Goal: Information Seeking & Learning: Learn about a topic

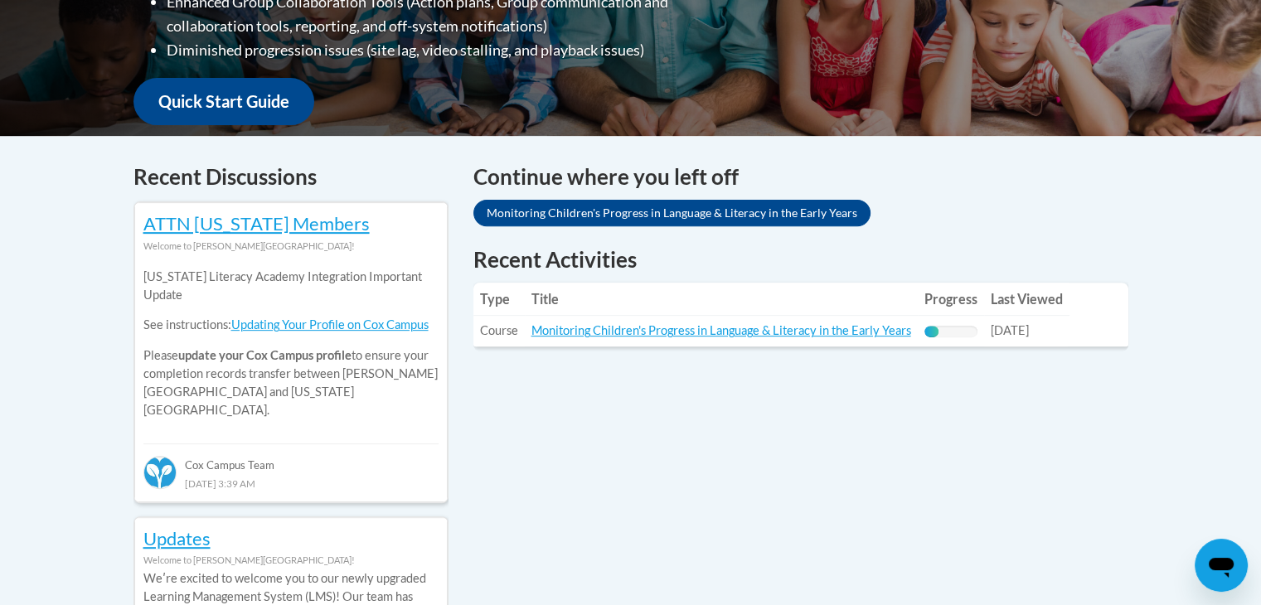
scroll to position [496, 0]
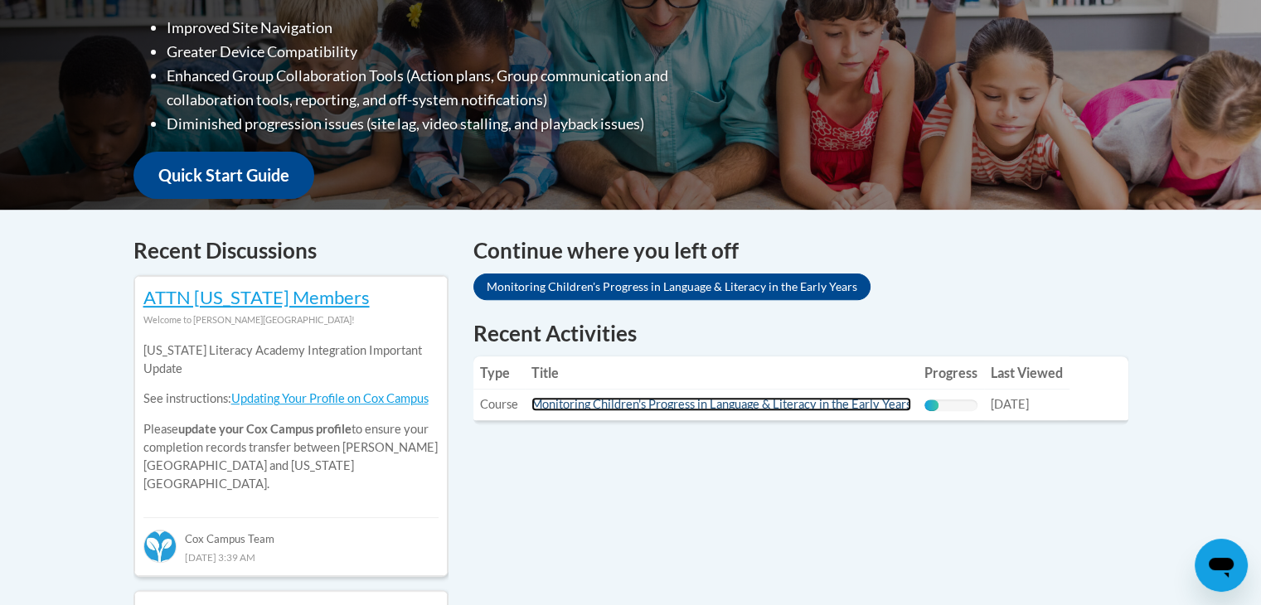
click at [661, 404] on link "Monitoring Children's Progress in Language & Literacy in the Early Years" at bounding box center [722, 404] width 380 height 14
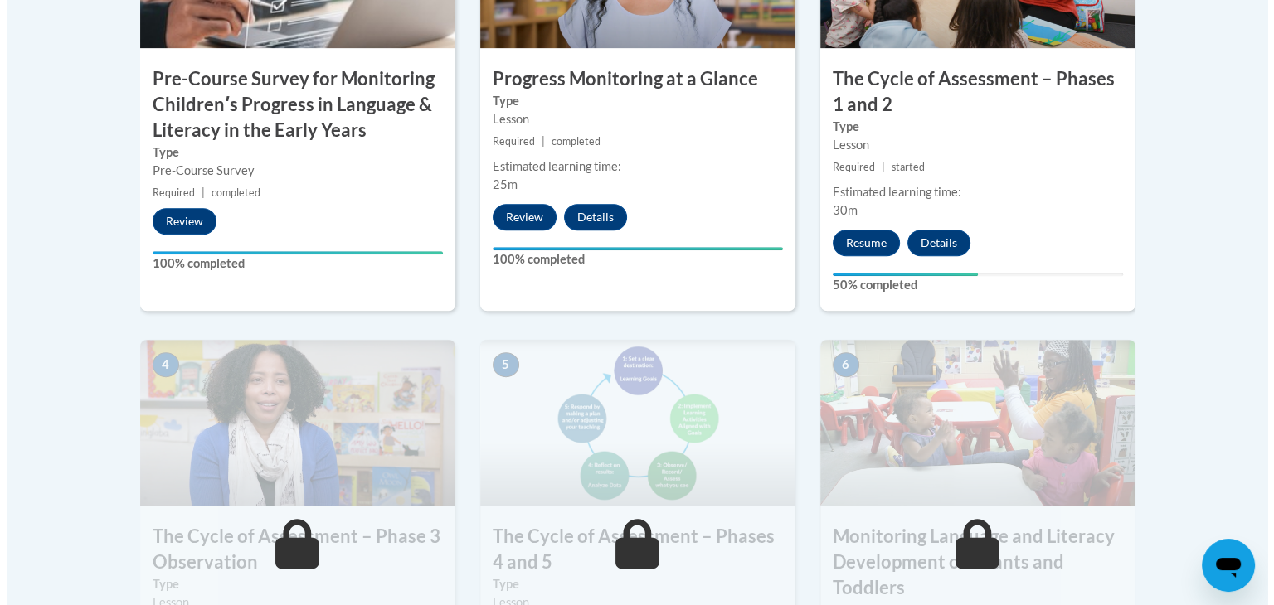
scroll to position [779, 0]
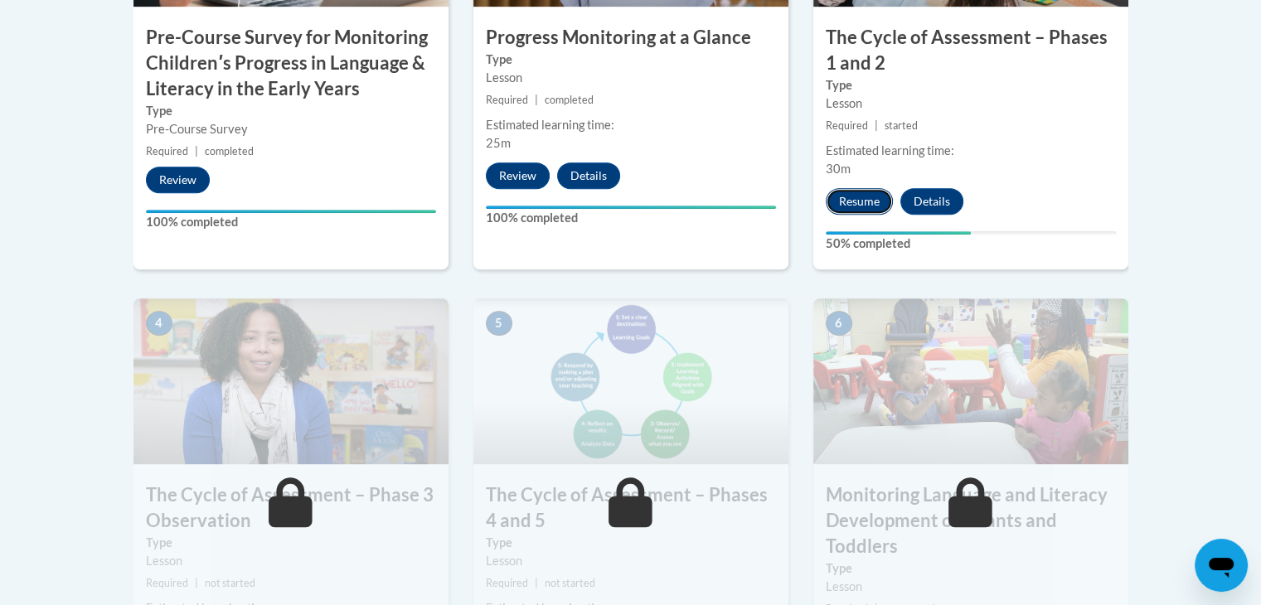
click at [859, 188] on button "Resume" at bounding box center [859, 201] width 67 height 27
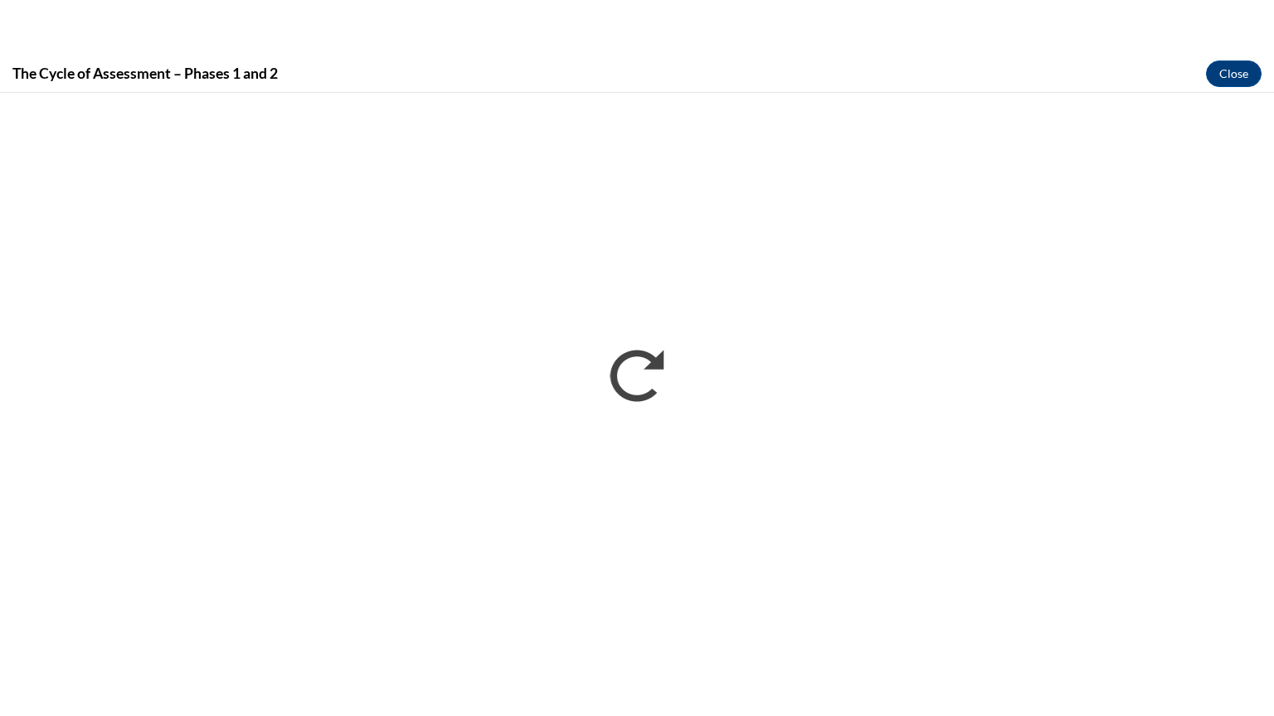
scroll to position [0, 0]
